Goal: Browse casually

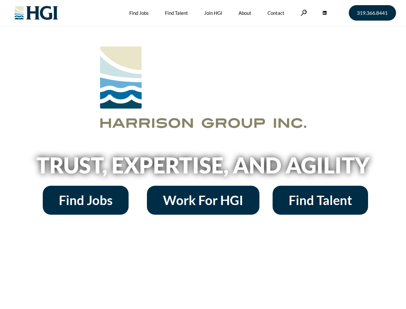
click at [203, 154] on h2 "Trust, Expertise, and Agility" at bounding box center [203, 165] width 366 height 22
click at [303, 13] on link at bounding box center [303, 13] width 6 height 6
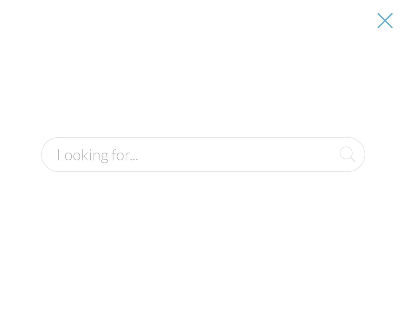
click at [203, 167] on h2 "Trust, Expertise, and Agility" at bounding box center [203, 165] width 366 height 22
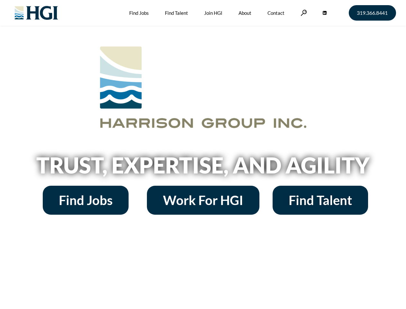
click at [203, 154] on h2 "Trust, Expertise, and Agility" at bounding box center [203, 165] width 366 height 22
click at [303, 13] on link at bounding box center [303, 13] width 6 height 6
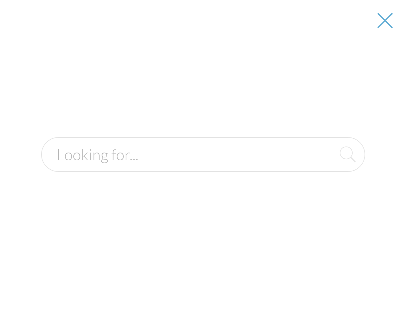
click at [203, 167] on h2 "Trust, Expertise, and Agility" at bounding box center [203, 165] width 366 height 22
